Goal: Task Accomplishment & Management: Use online tool/utility

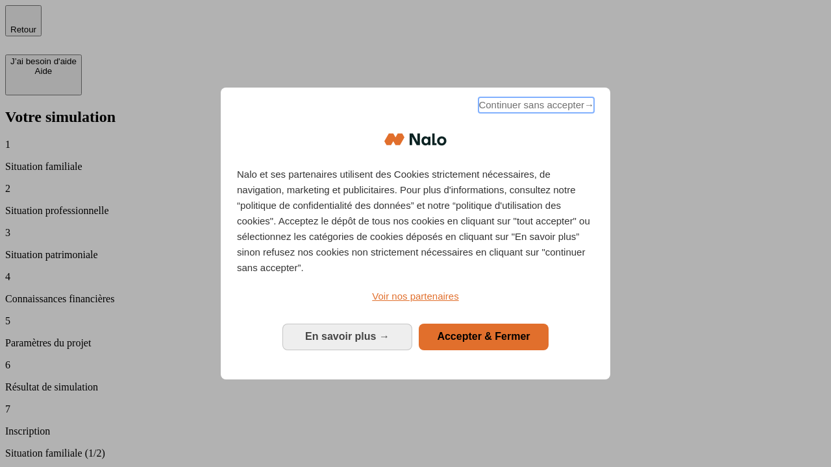
click at [535, 107] on span "Continuer sans accepter →" at bounding box center [536, 105] width 116 height 16
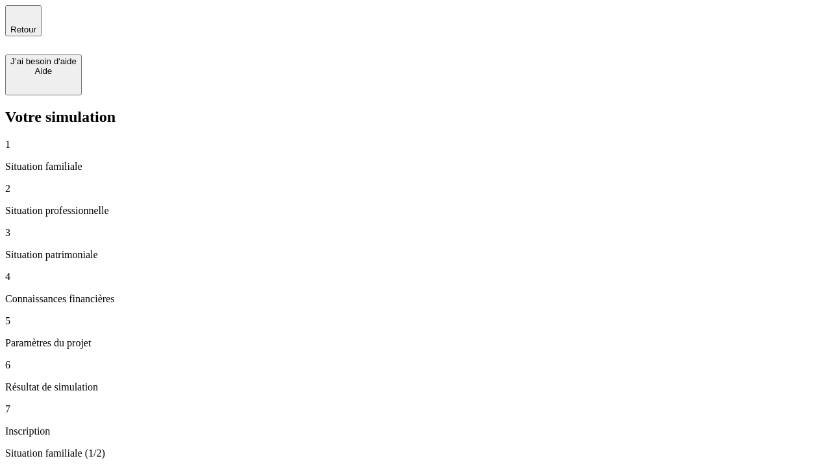
type input "70 000"
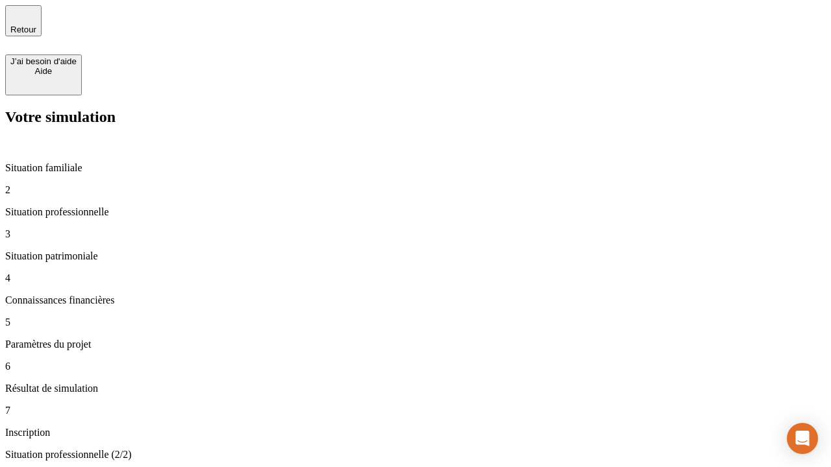
type input "1 000"
